Goal: Transaction & Acquisition: Purchase product/service

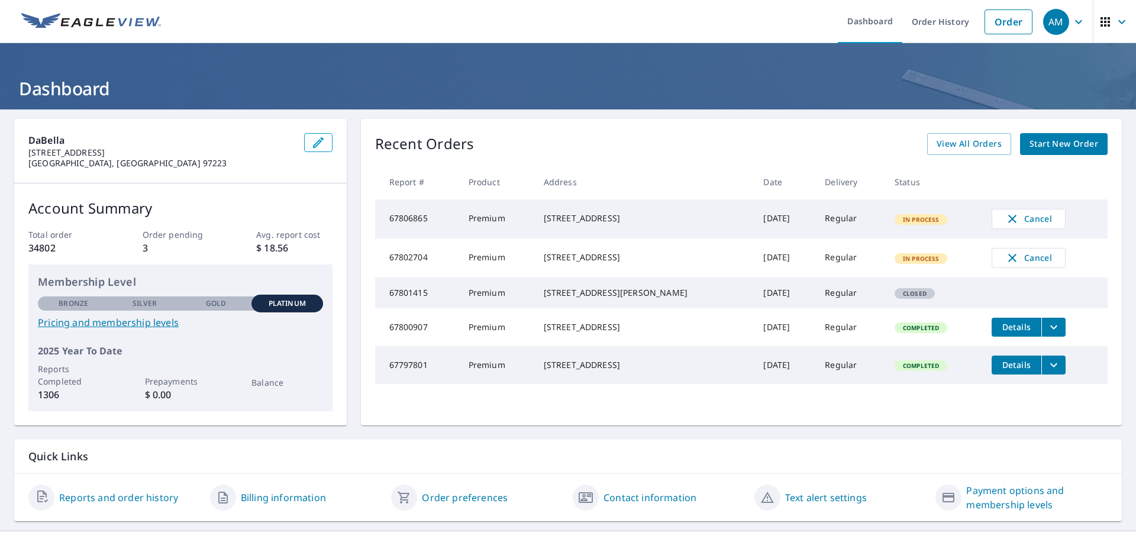
click at [1047, 152] on link "Start New Order" at bounding box center [1064, 144] width 88 height 22
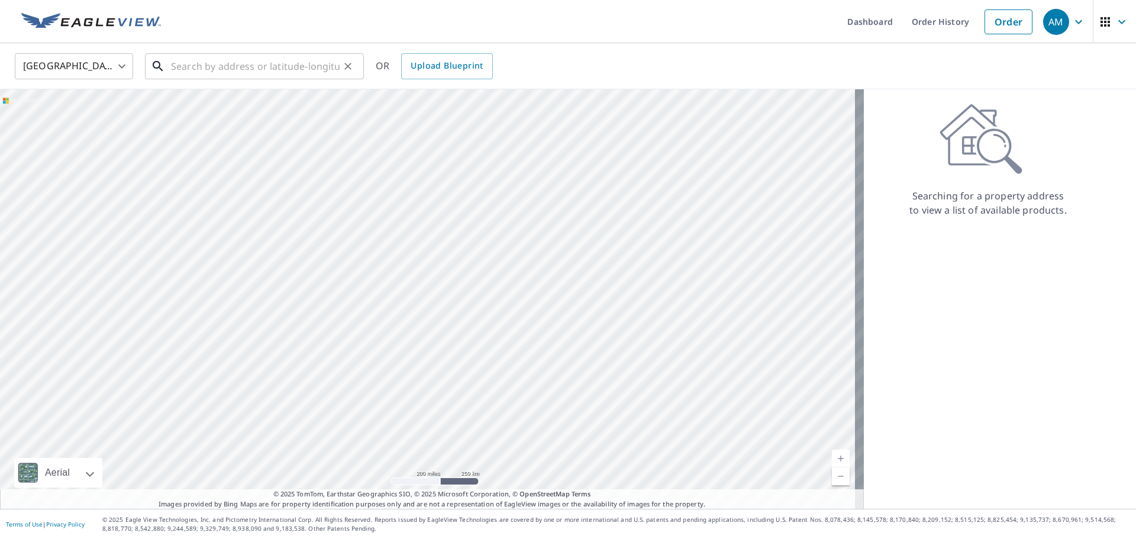
click at [275, 75] on input "text" at bounding box center [255, 66] width 169 height 33
paste input "[STREET_ADDRESS][US_STATE]"
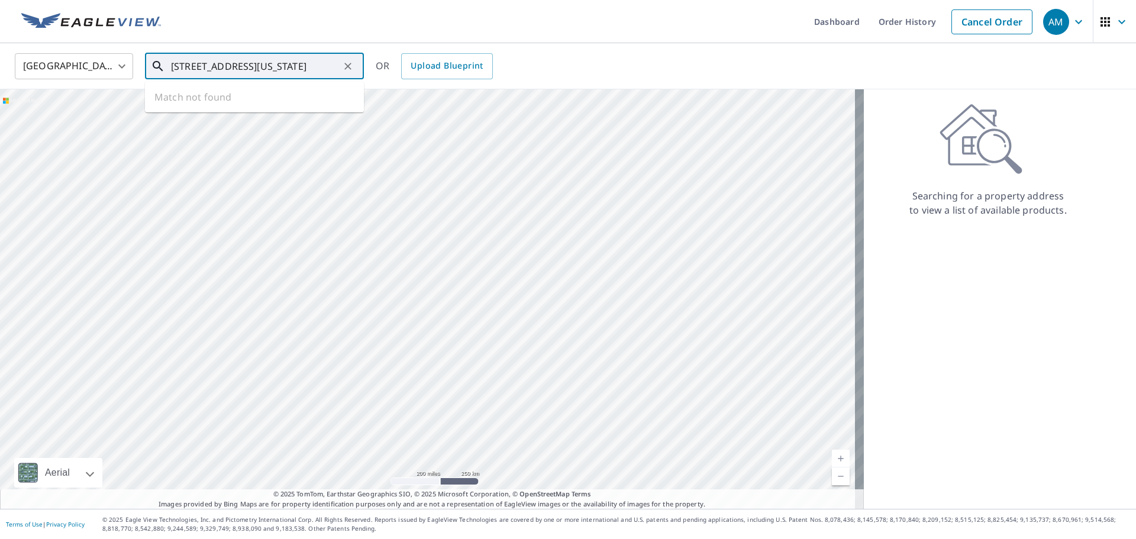
scroll to position [0, 63]
type input "[STREET_ADDRESS]"
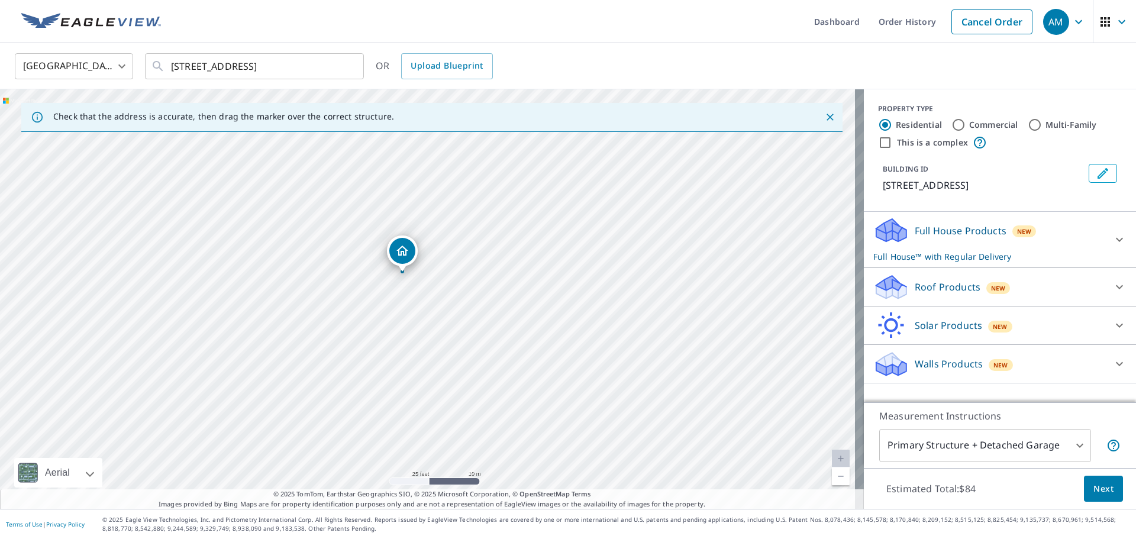
click at [1032, 301] on div "Roof Products New" at bounding box center [989, 287] width 232 height 28
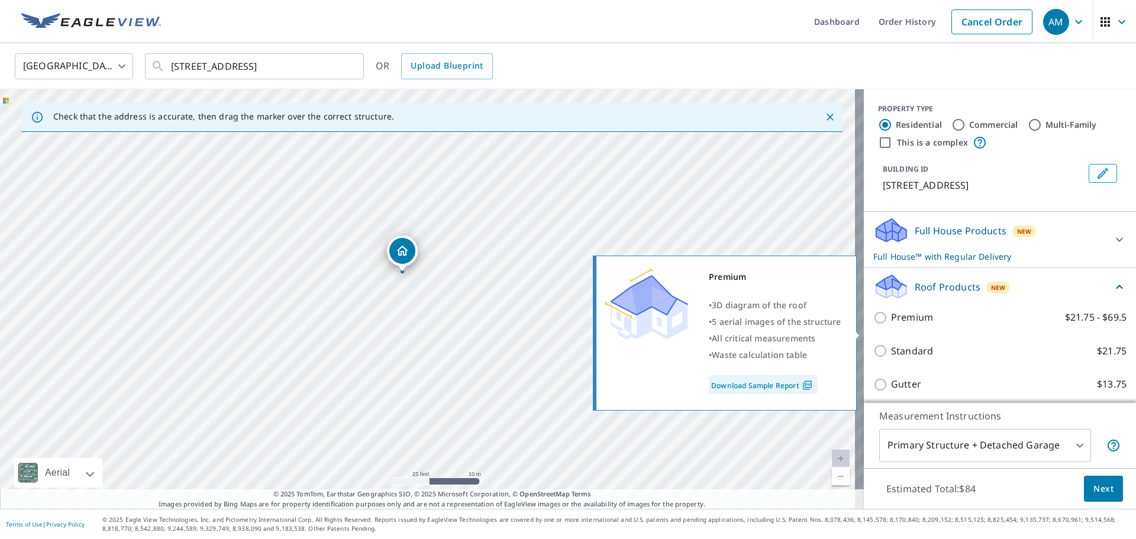
click at [898, 325] on p "Premium" at bounding box center [912, 317] width 42 height 15
click at [891, 325] on input "Premium $21.75 - $69.5" at bounding box center [882, 318] width 18 height 14
checkbox input "true"
checkbox input "false"
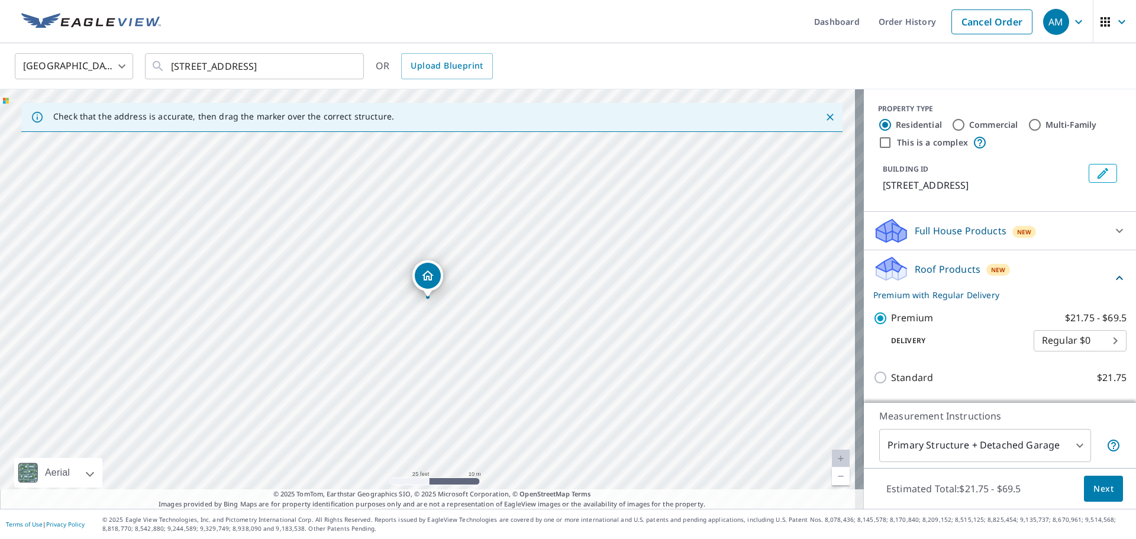
click at [1094, 491] on span "Next" at bounding box center [1104, 489] width 20 height 15
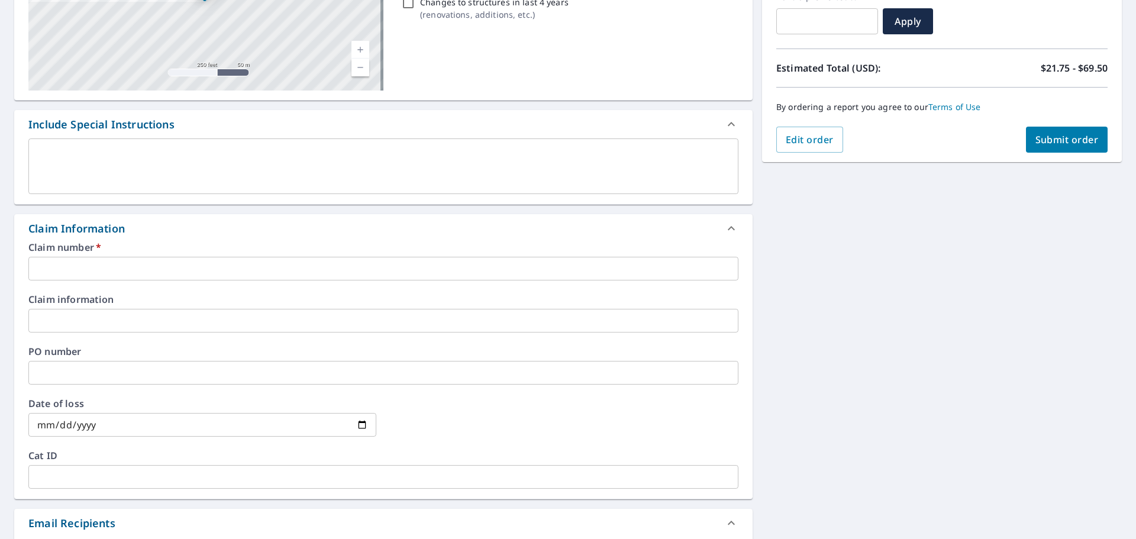
scroll to position [237, 0]
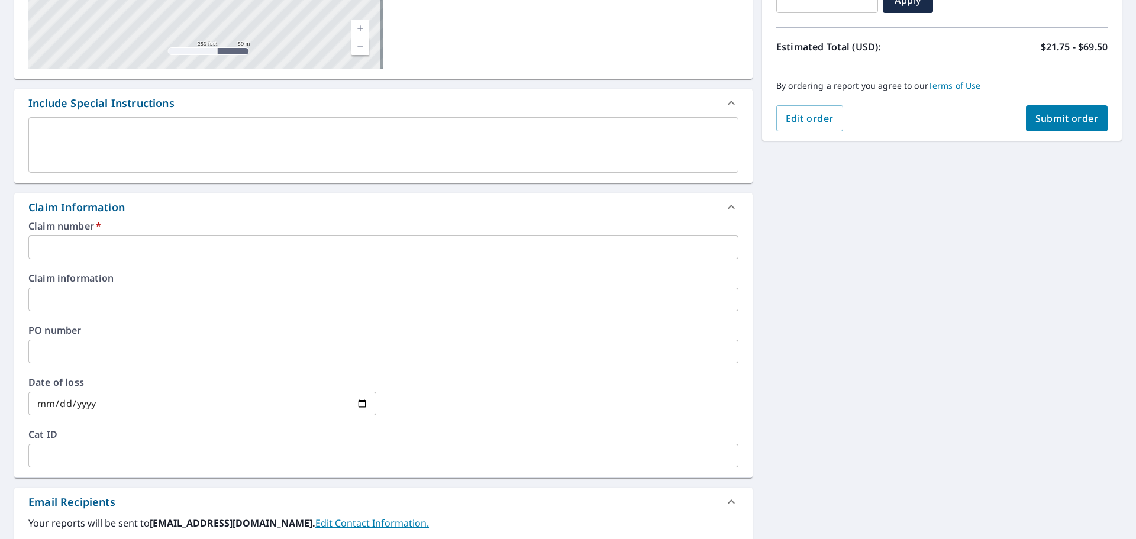
click at [89, 251] on input "text" at bounding box center [383, 248] width 710 height 24
click at [110, 247] on input "text" at bounding box center [383, 248] width 710 height 24
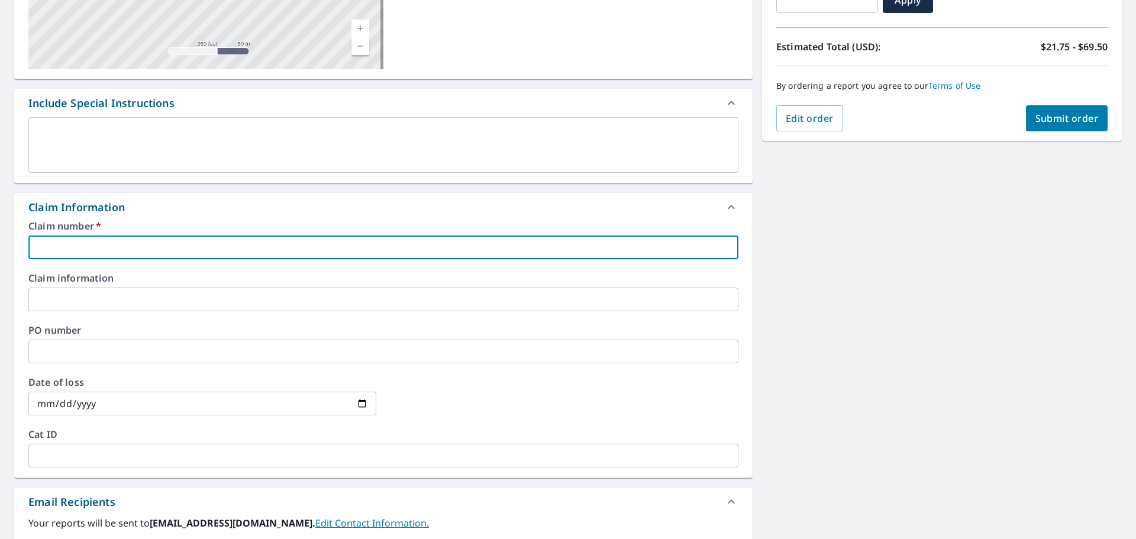
type input "S"
checkbox input "true"
type input "SC"
checkbox input "true"
type input "SCM"
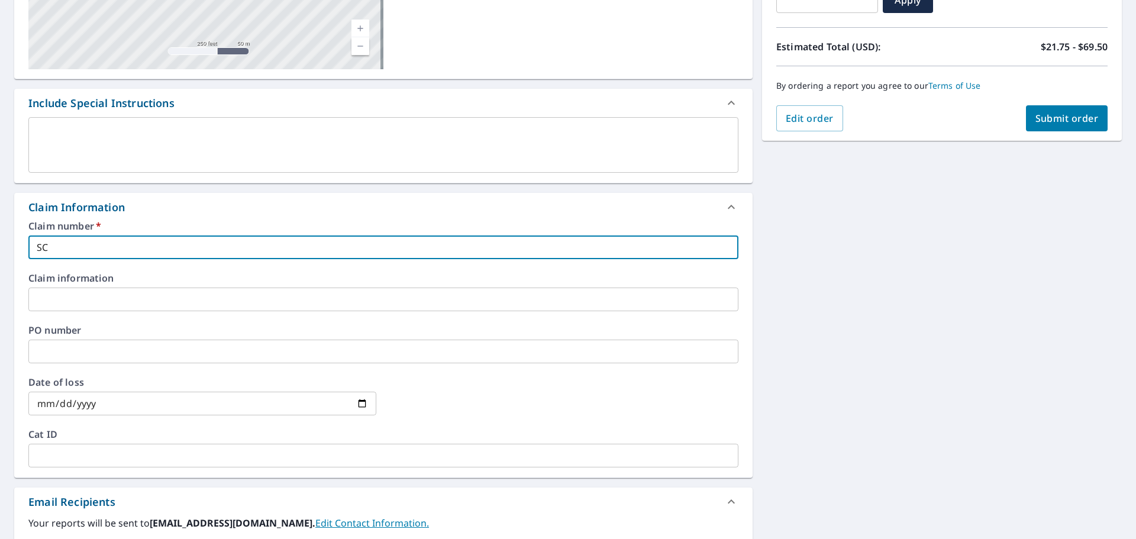
checkbox input "true"
type input "SCMB"
checkbox input "true"
type input "SCMBa"
checkbox input "true"
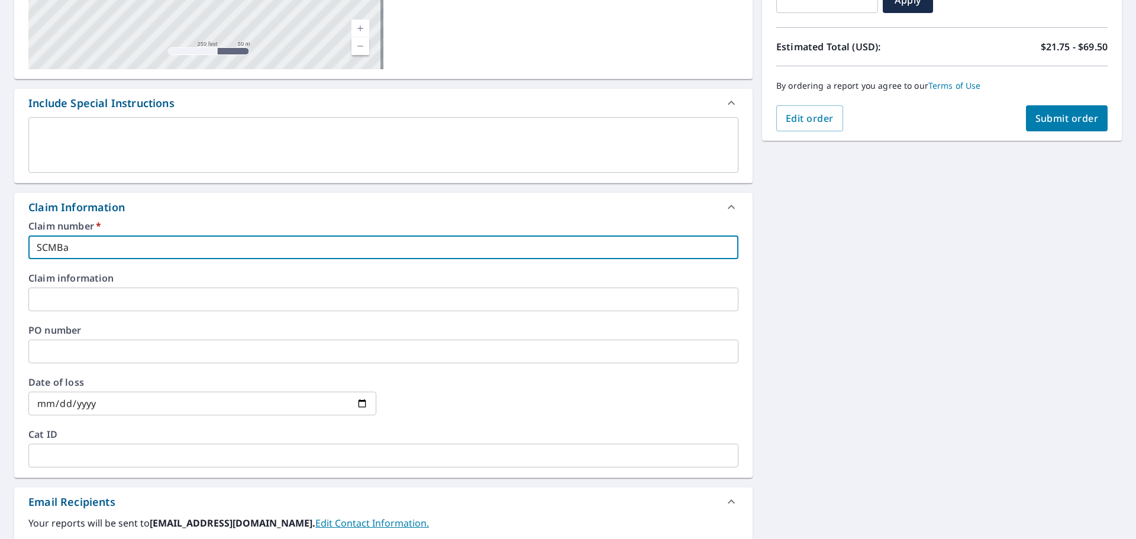
type input "SCMBal"
checkbox input "true"
type input "SCMBall"
checkbox input "true"
type input "SCMBalla"
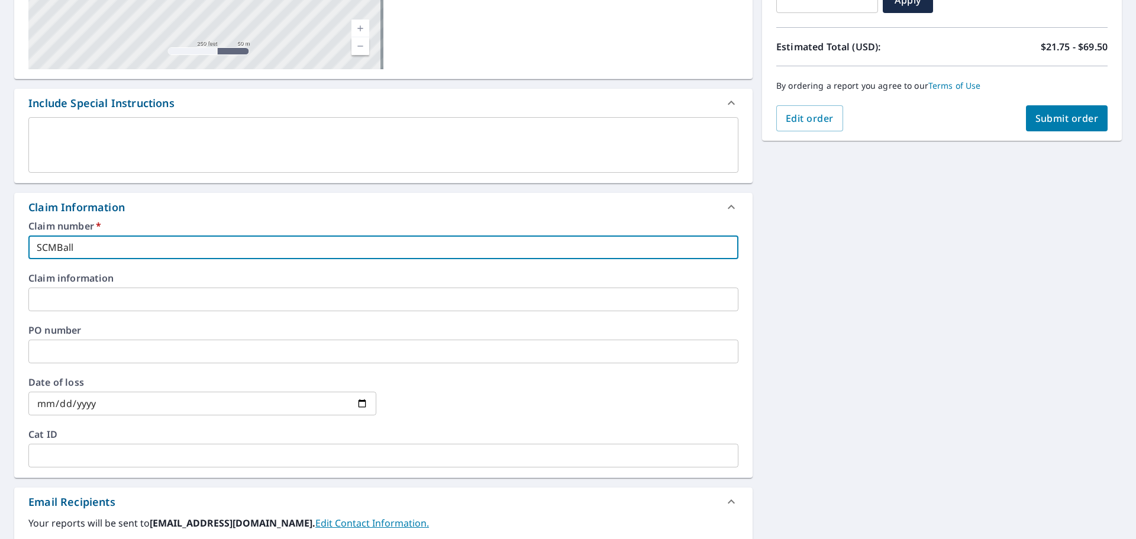
checkbox input "true"
type input "SCMBallas"
checkbox input "true"
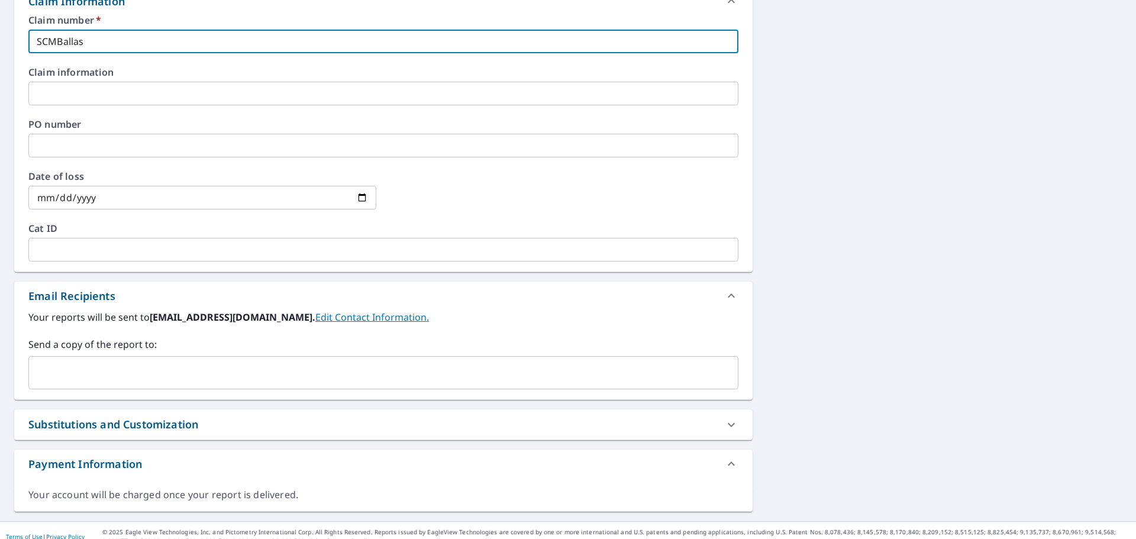
scroll to position [455, 0]
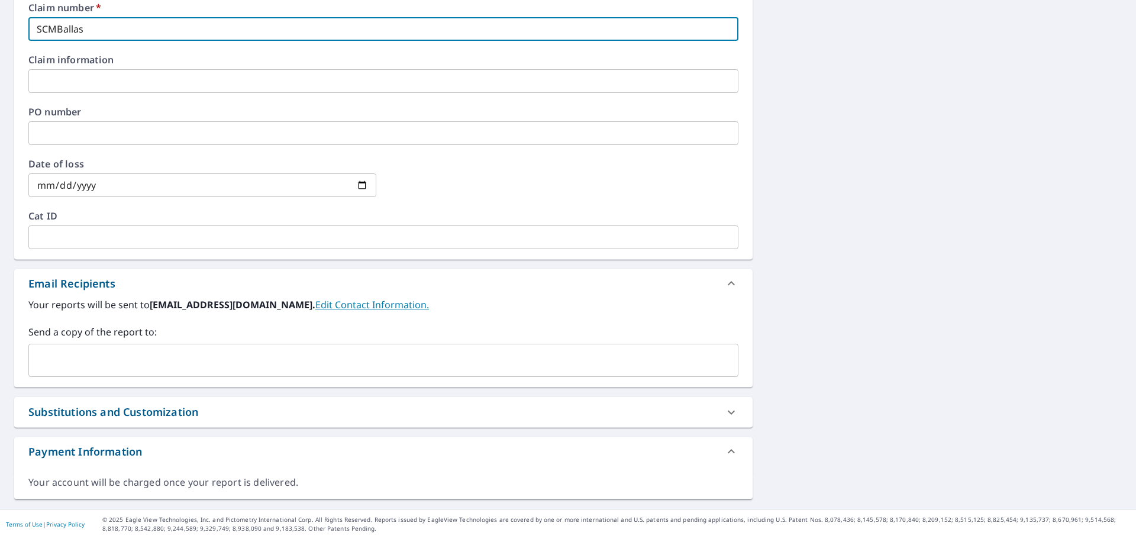
type input "SCMBallas"
click at [89, 356] on input "text" at bounding box center [375, 360] width 682 height 22
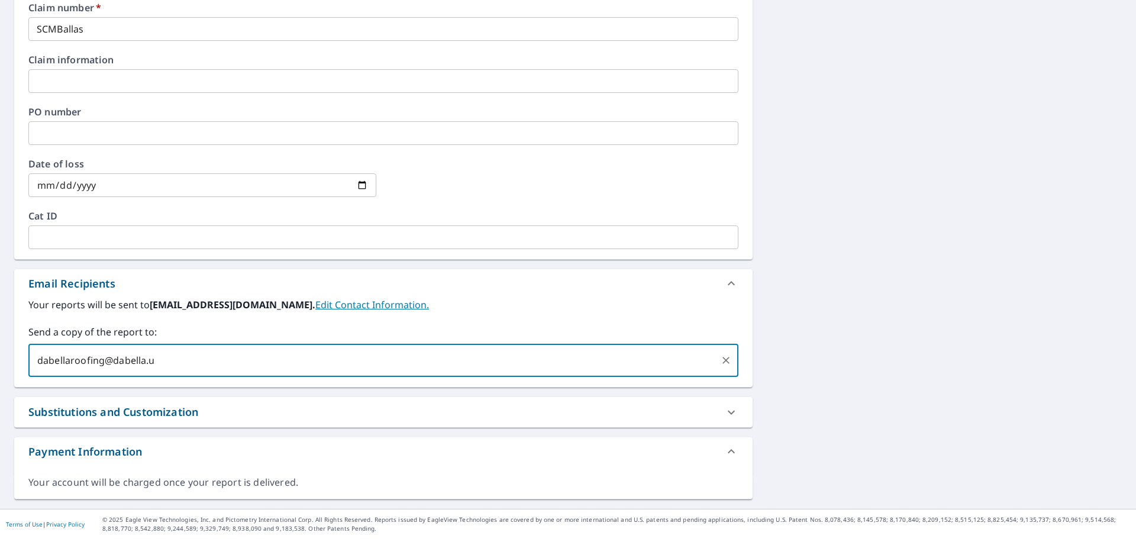
type input "[EMAIL_ADDRESS][DOMAIN_NAME]"
checkbox input "true"
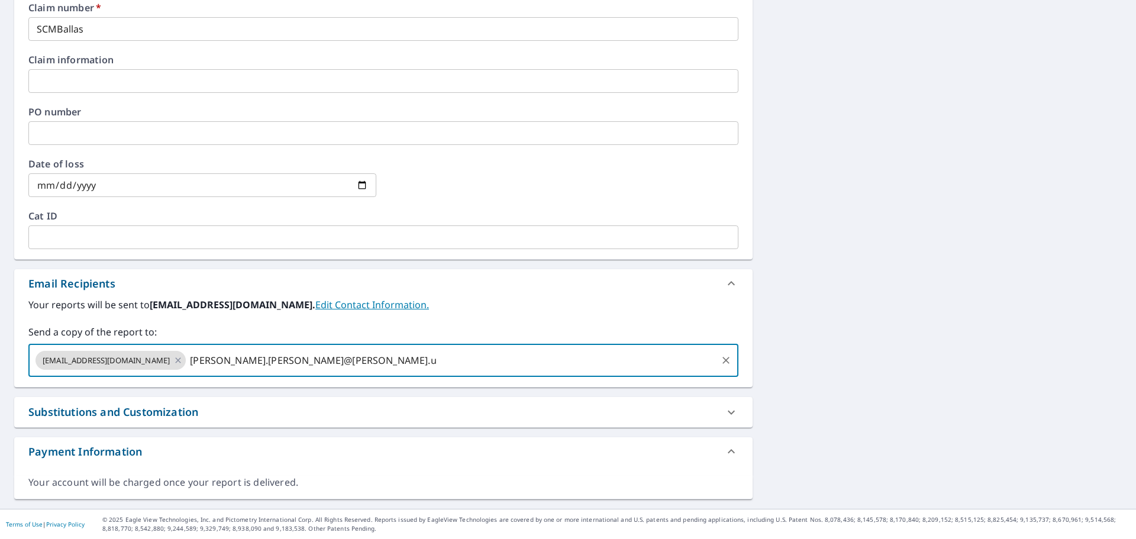
type input "[PERSON_NAME][EMAIL_ADDRESS][PERSON_NAME][PERSON_NAME][DOMAIN_NAME]"
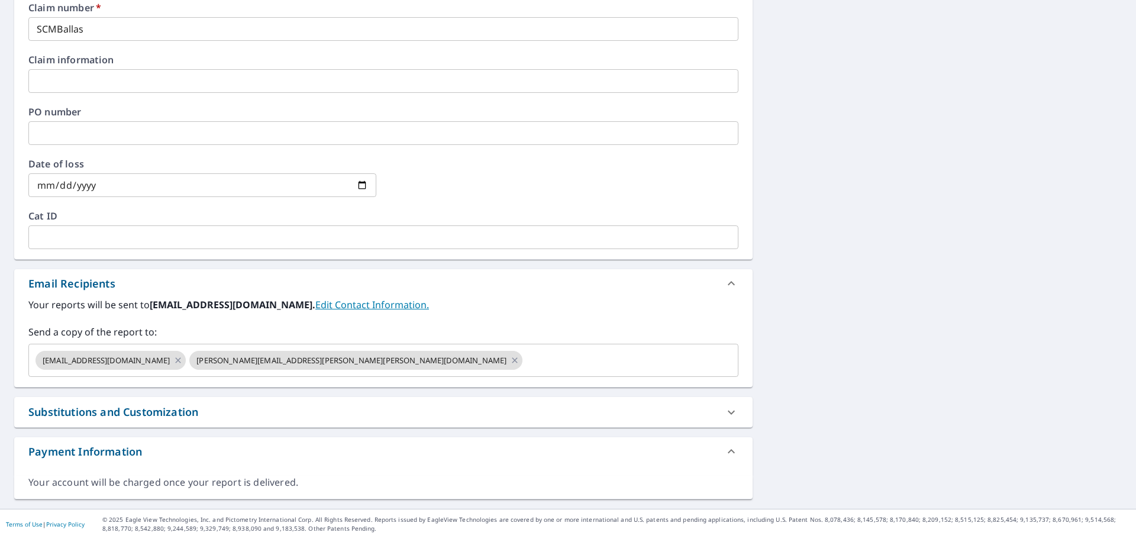
click at [930, 426] on div "[STREET_ADDRESS] Aerial Road A standard road map Aerial A detailed look from ab…" at bounding box center [568, 81] width 1136 height 855
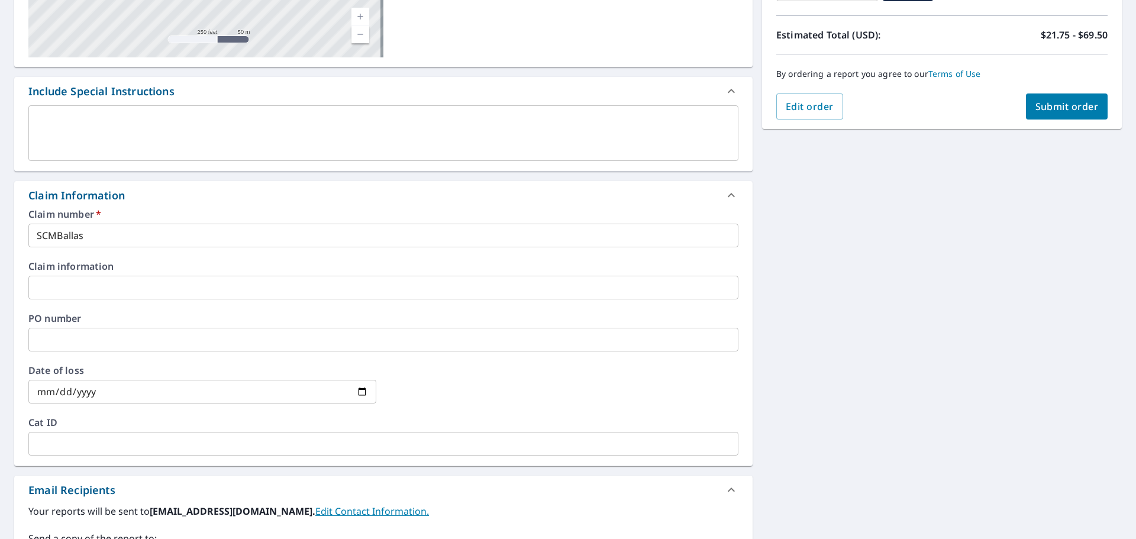
scroll to position [0, 0]
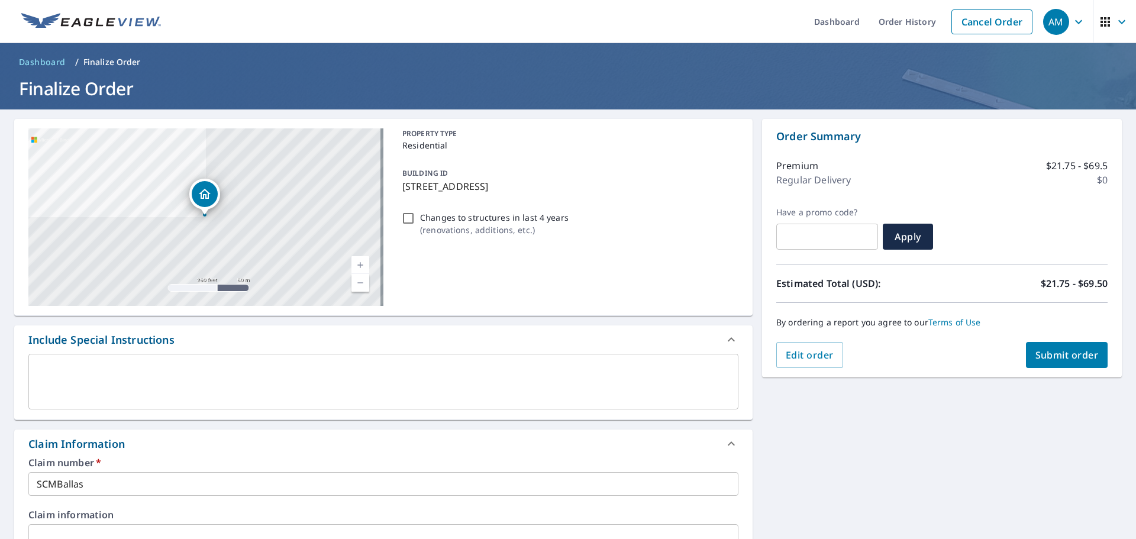
click at [1036, 346] on button "Submit order" at bounding box center [1067, 355] width 82 height 26
checkbox input "true"
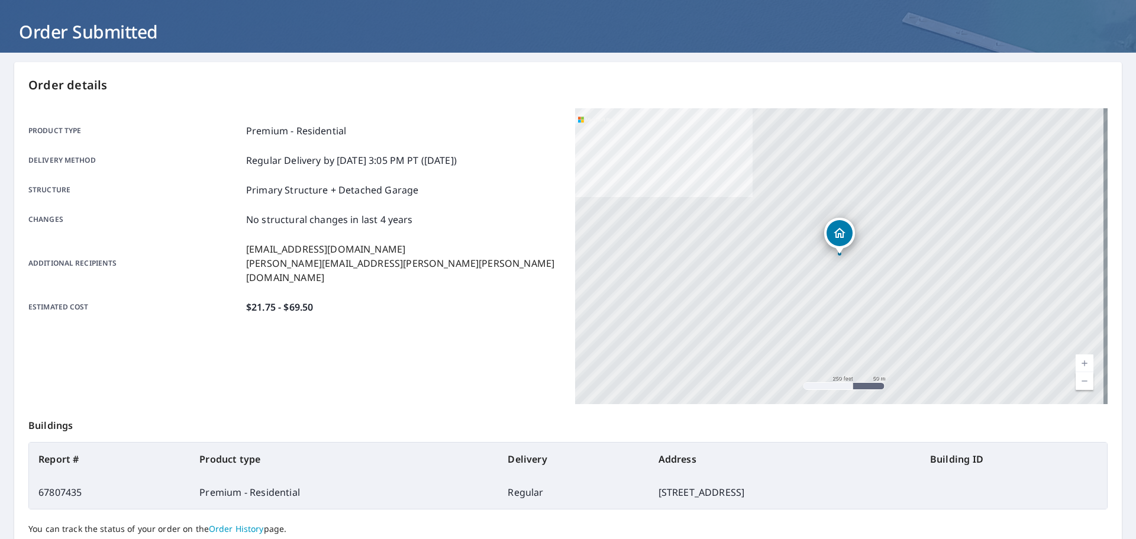
scroll to position [157, 0]
